Goal: Book appointment/travel/reservation

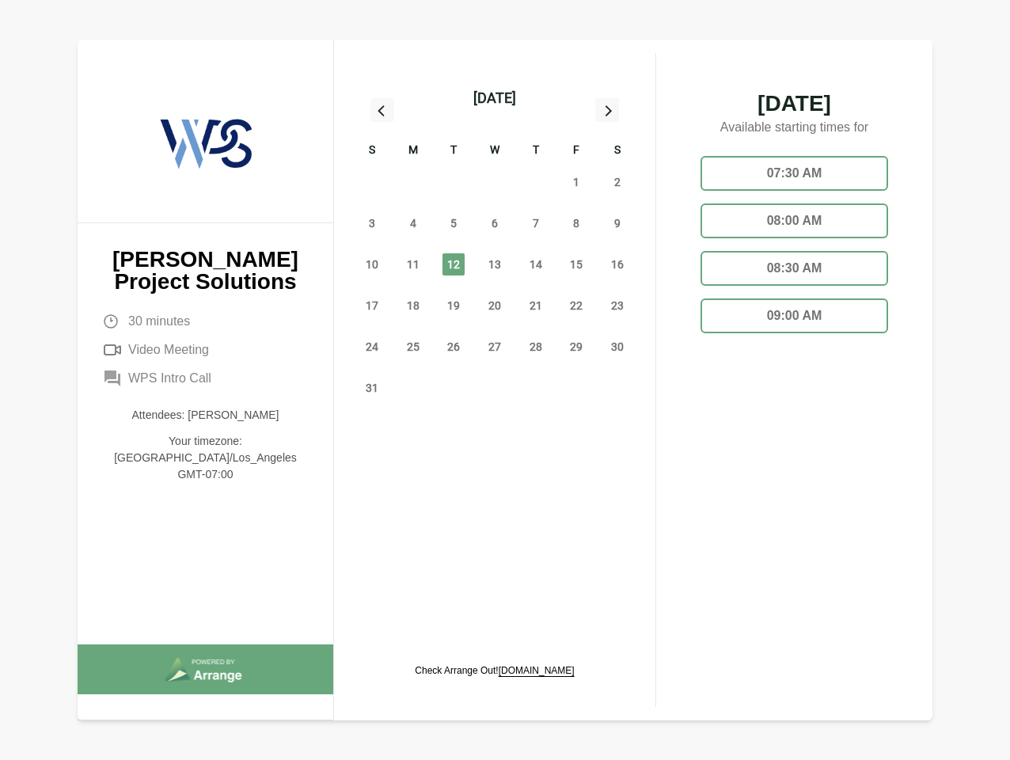
click at [495, 246] on div "13" at bounding box center [494, 264] width 41 height 41
click at [494, 98] on div "[DATE]" at bounding box center [495, 98] width 43 height 22
click at [372, 182] on div "27" at bounding box center [372, 182] width 41 height 41
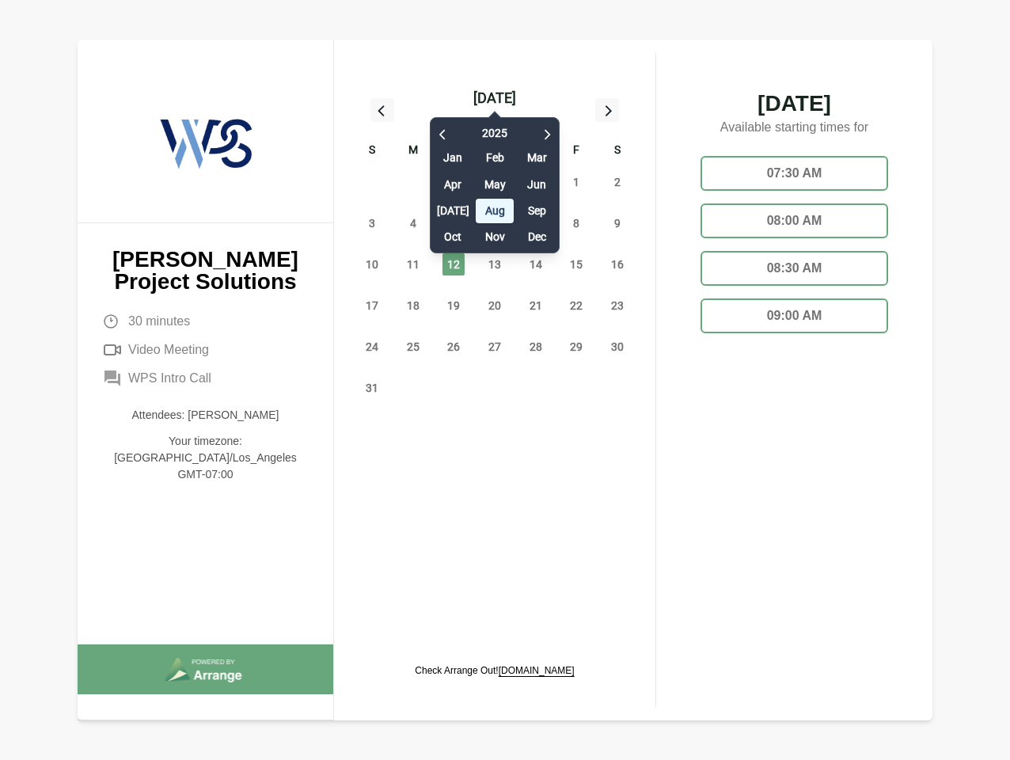
click at [413, 182] on div "28" at bounding box center [413, 182] width 41 height 41
click at [454, 182] on div "[DATE] Feb Mar Apr May Jun [DATE] Aug Sep Oct Nov Dec" at bounding box center [495, 181] width 130 height 144
click at [495, 182] on div "30" at bounding box center [494, 182] width 41 height 41
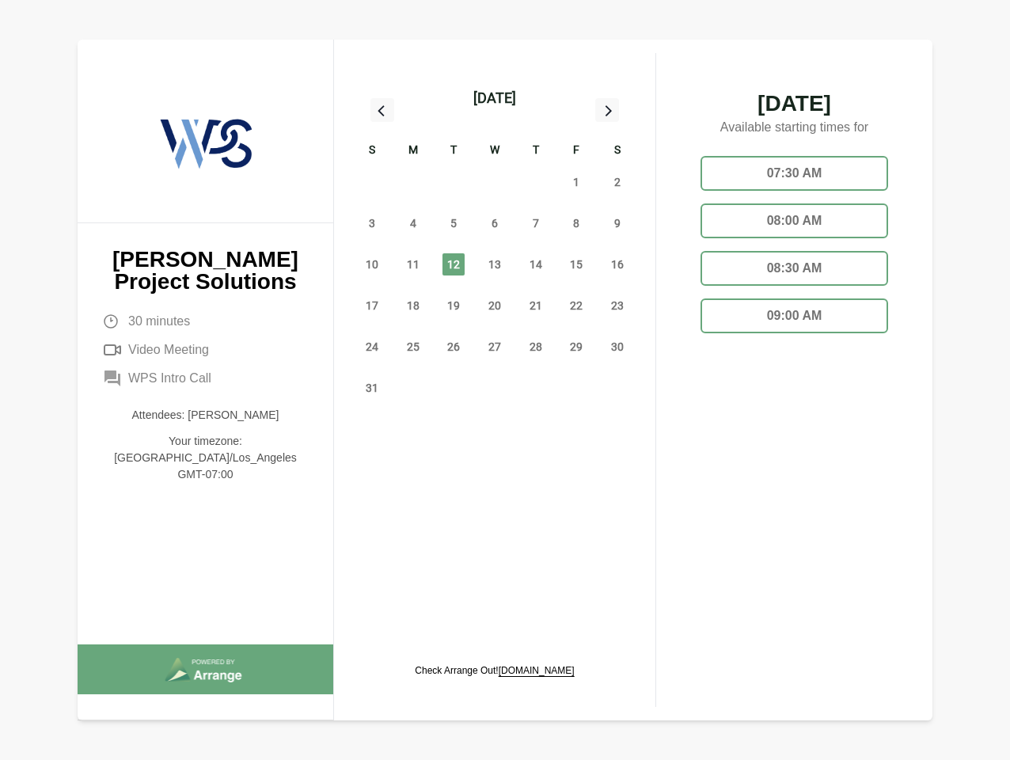
click at [536, 182] on div "31" at bounding box center [536, 182] width 41 height 41
click at [577, 182] on span "1" at bounding box center [576, 182] width 22 height 22
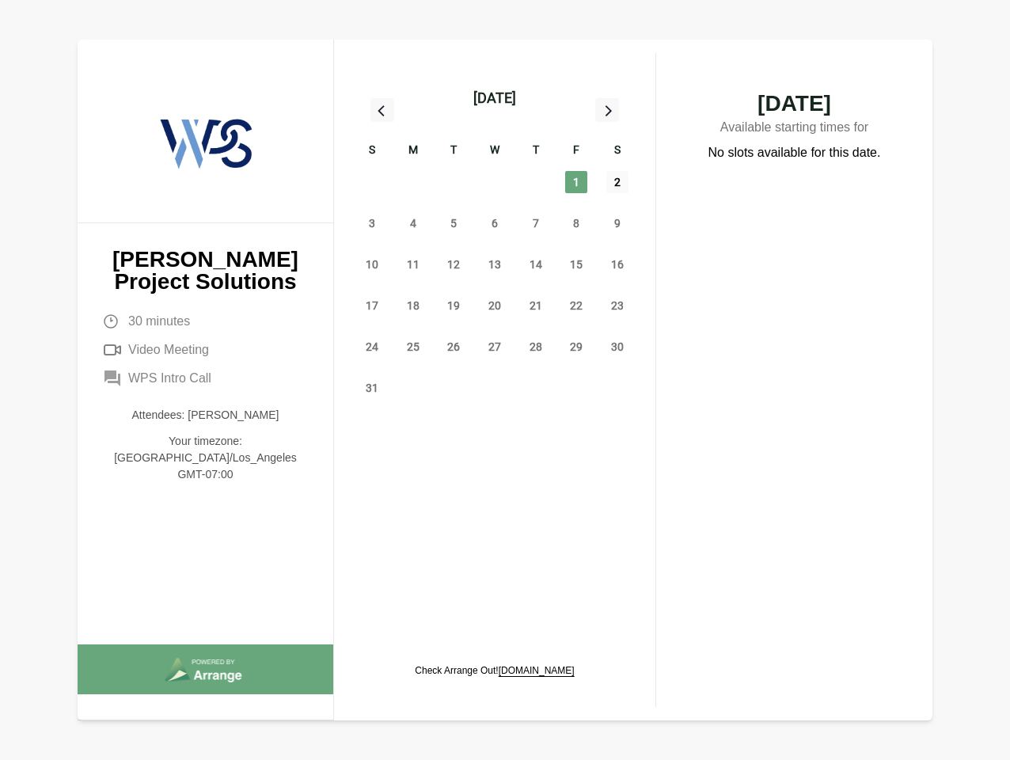
click at [618, 182] on span "2" at bounding box center [618, 182] width 22 height 22
click at [372, 223] on span "3" at bounding box center [372, 223] width 22 height 22
